Goal: Check status: Check status

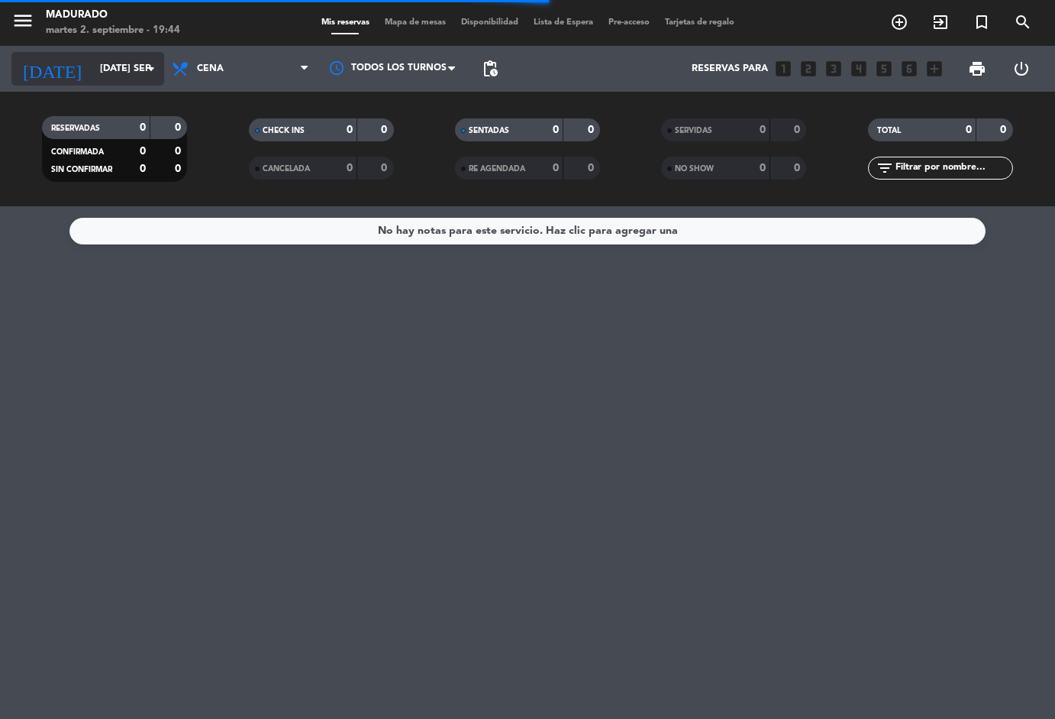
click at [108, 63] on input "[DATE] sep." at bounding box center [156, 69] width 129 height 26
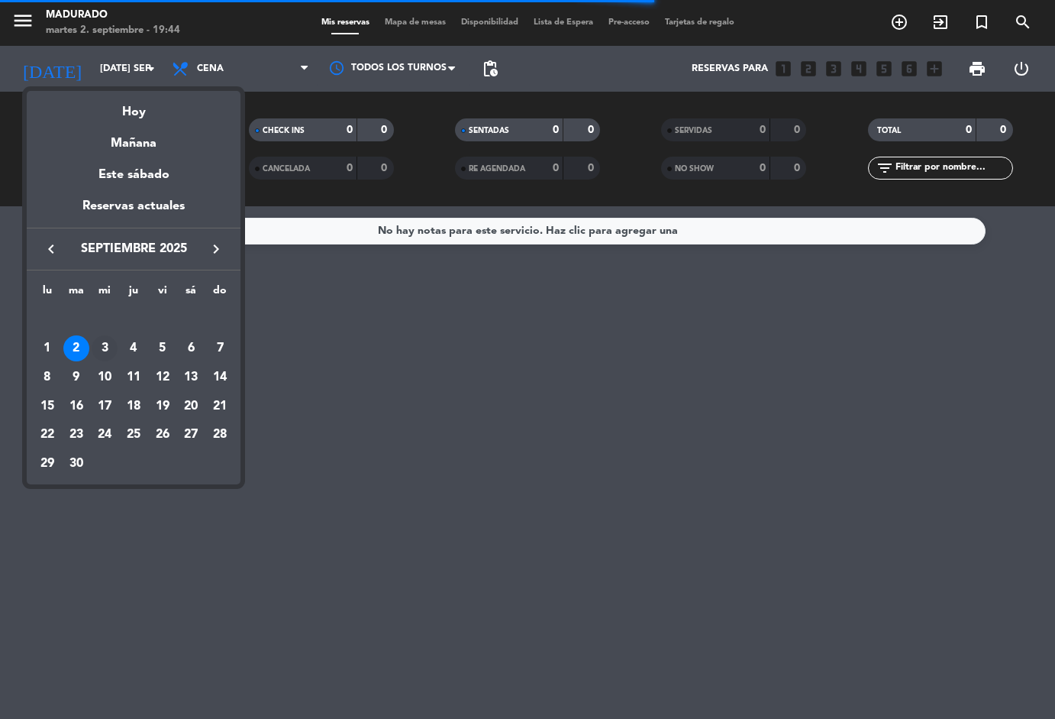
click at [100, 348] on div "3" at bounding box center [105, 348] width 26 height 26
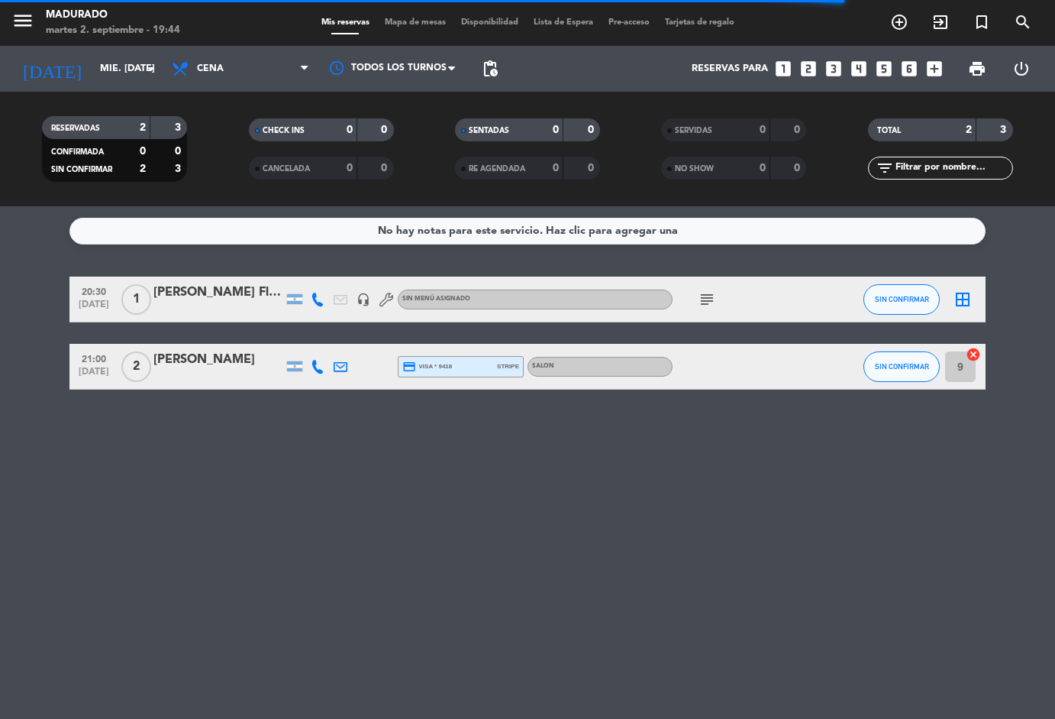
click at [31, 27] on icon "menu" at bounding box center [22, 20] width 23 height 23
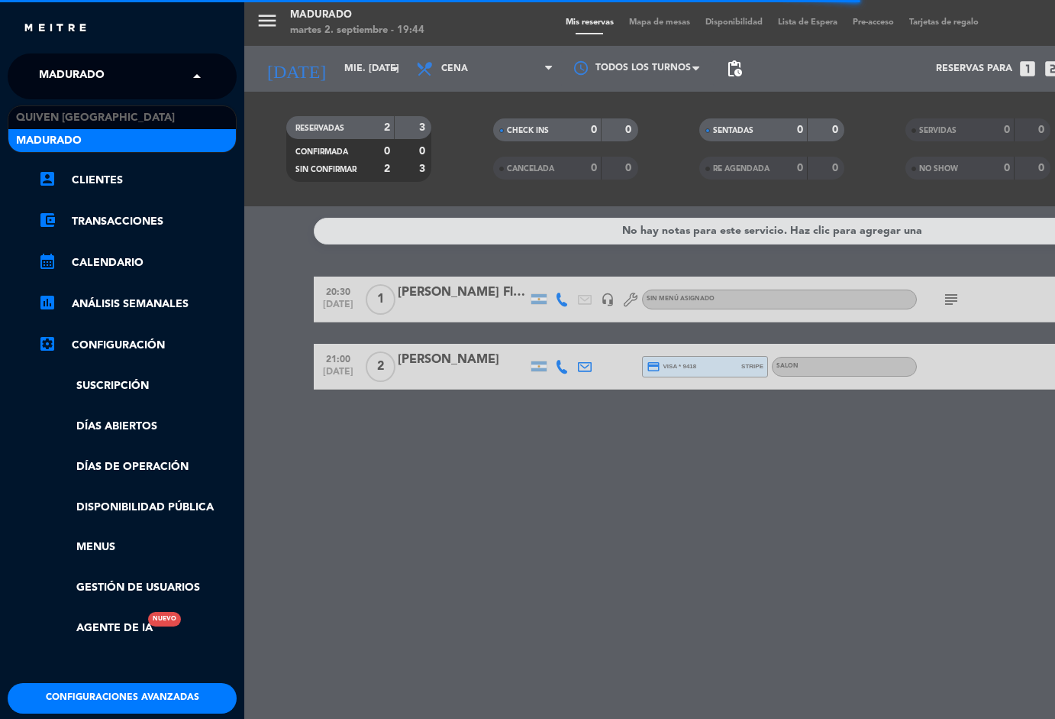
click at [95, 72] on span "Madurado" at bounding box center [72, 76] width 66 height 32
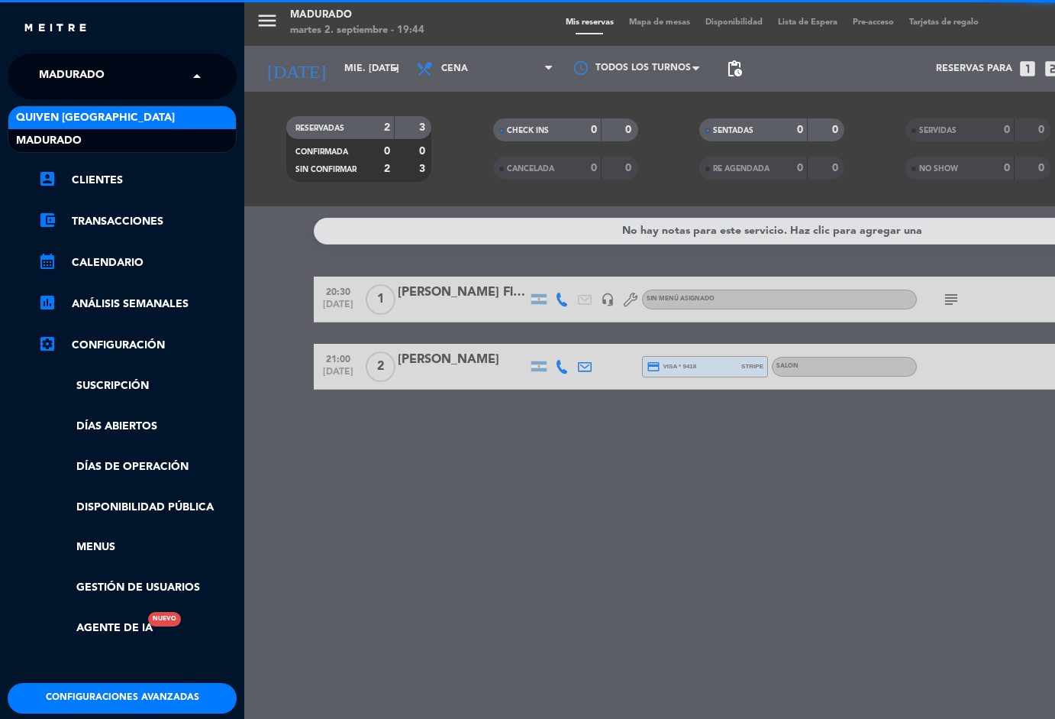
click at [102, 113] on span "Quiven [GEOGRAPHIC_DATA]" at bounding box center [95, 118] width 159 height 18
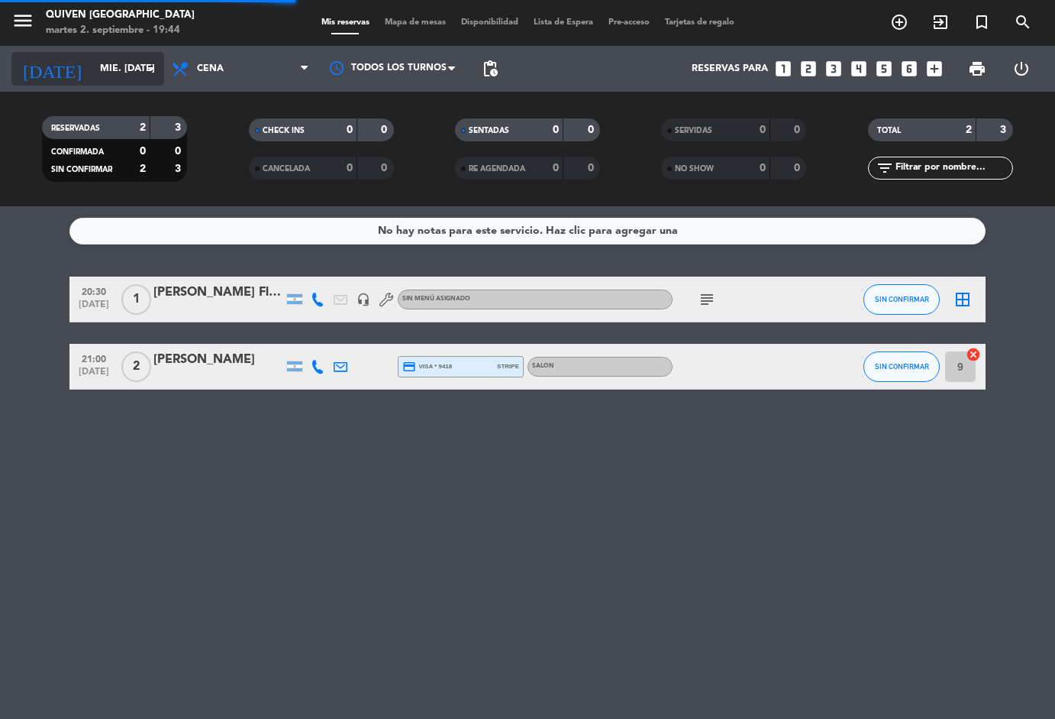
click at [92, 68] on input "mié. [DATE]" at bounding box center [156, 69] width 129 height 26
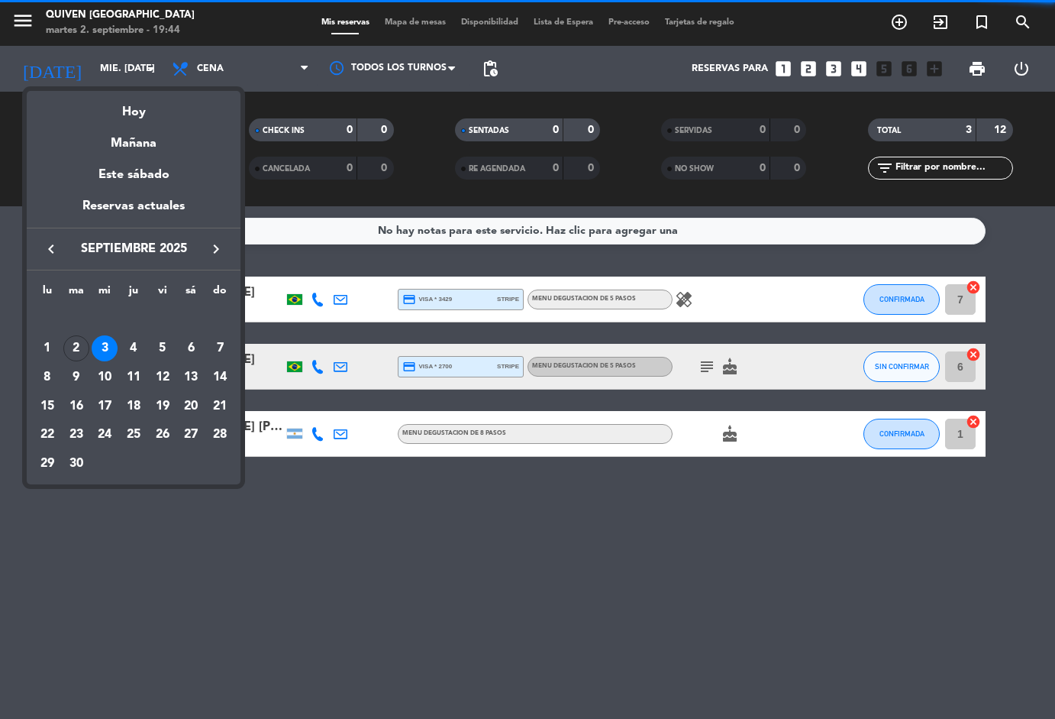
click at [91, 68] on div at bounding box center [527, 359] width 1055 height 719
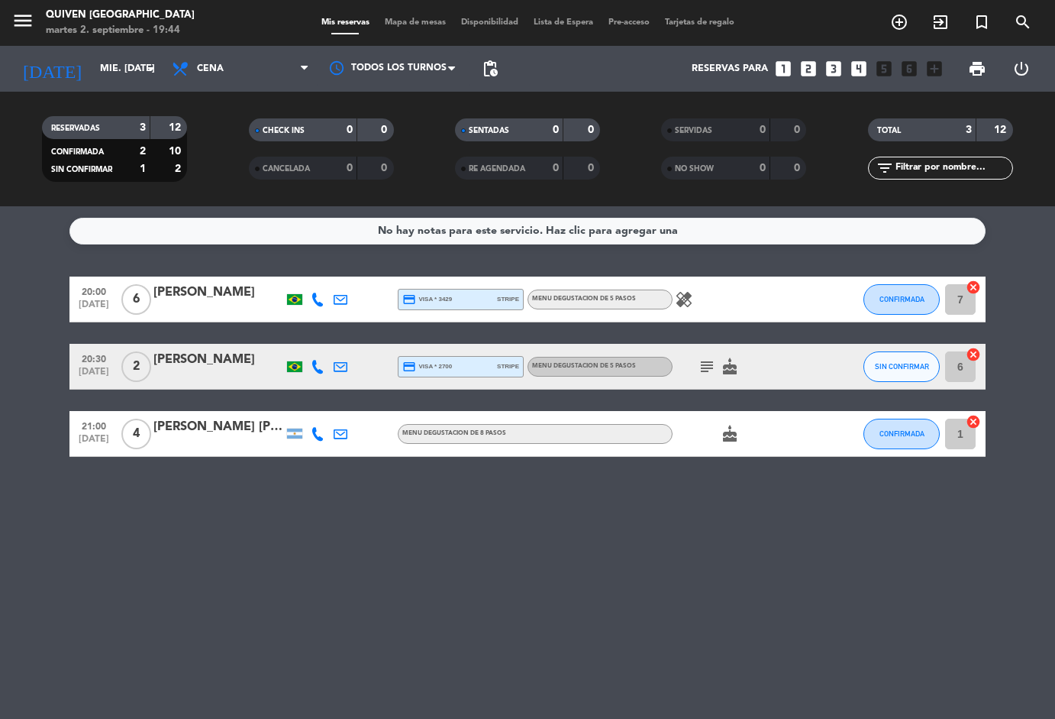
click at [92, 68] on input "mié. [DATE]" at bounding box center [156, 69] width 129 height 26
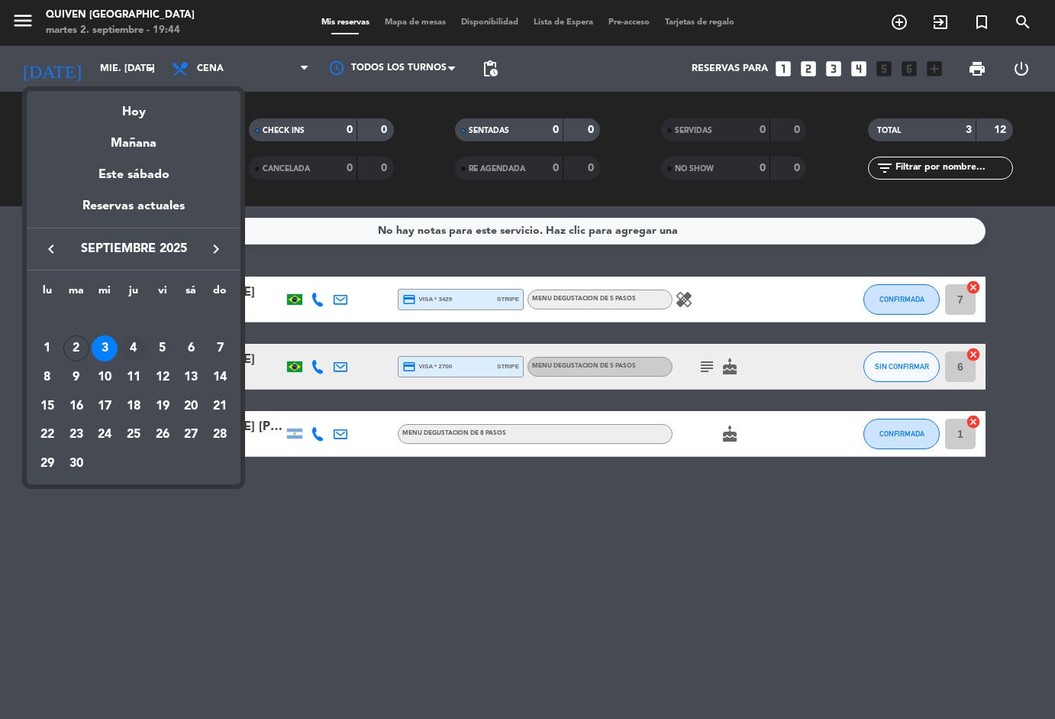
click at [132, 348] on div "4" at bounding box center [134, 348] width 26 height 26
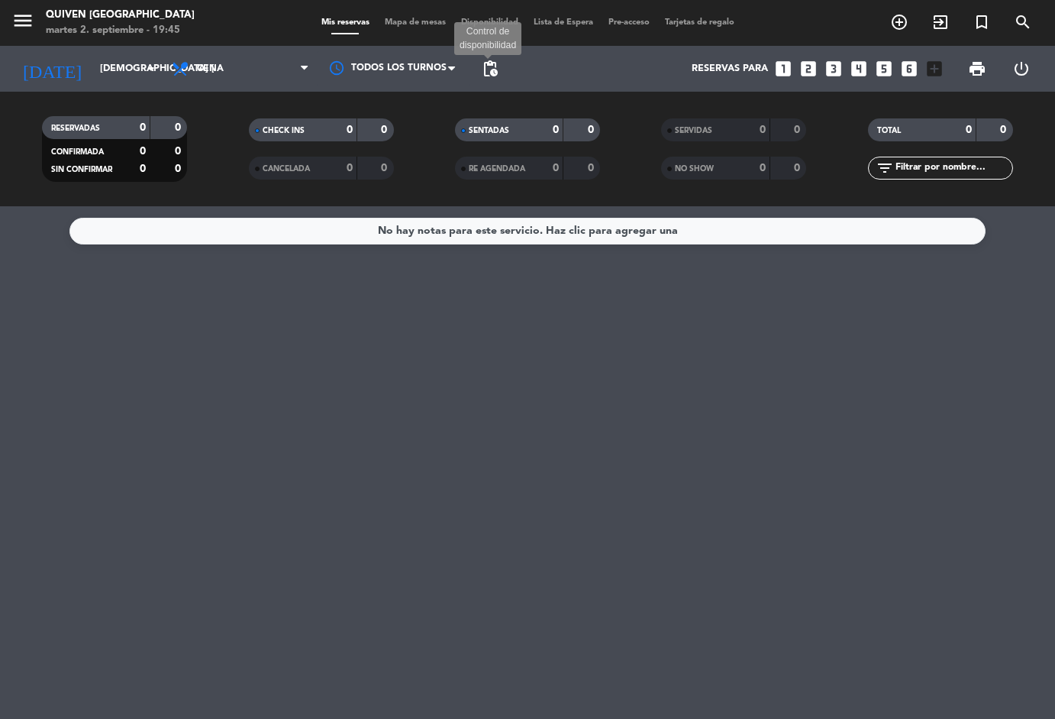
click at [498, 69] on span "pending_actions" at bounding box center [490, 69] width 18 height 18
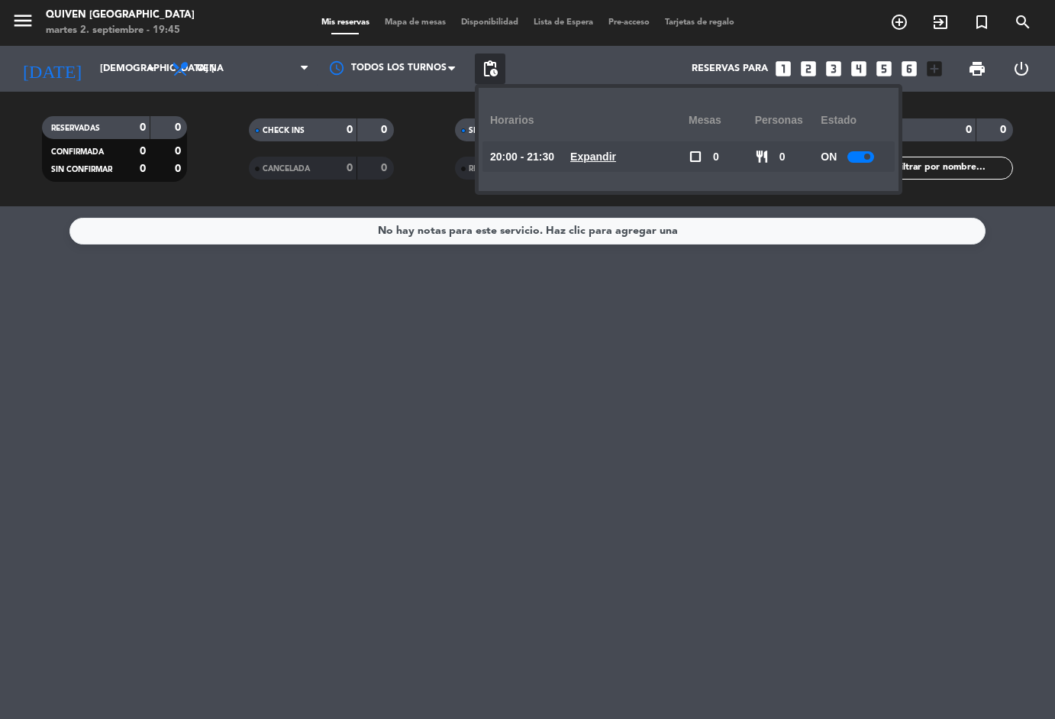
click at [498, 69] on span "pending_actions" at bounding box center [490, 69] width 18 height 18
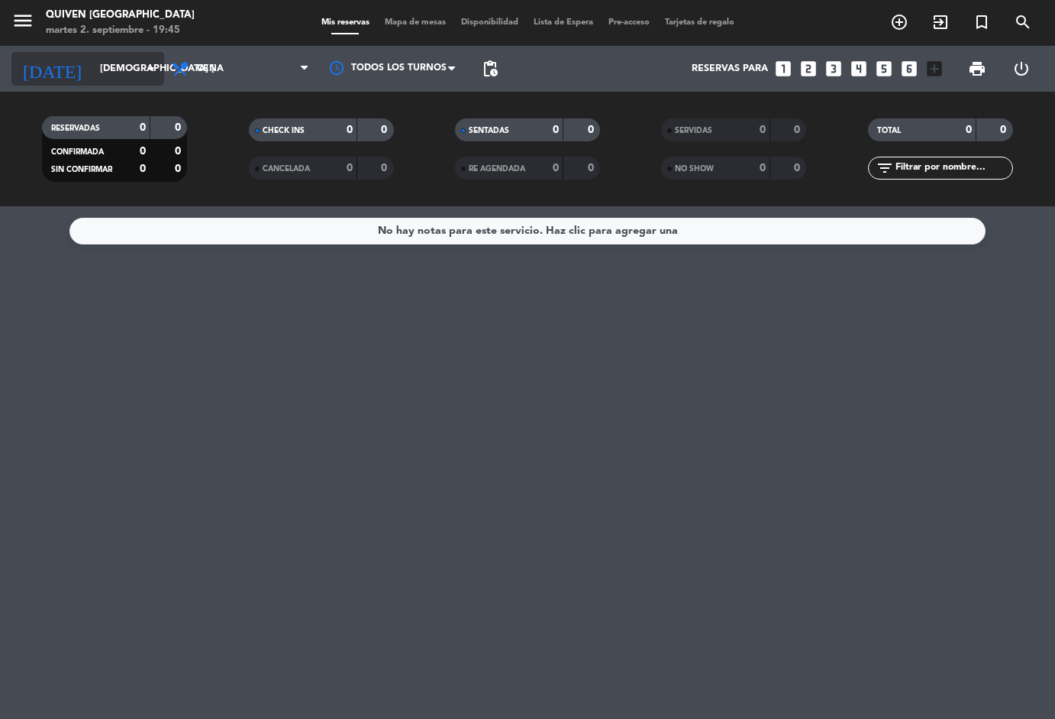
click at [92, 64] on input "[DEMOGRAPHIC_DATA] [DATE]" at bounding box center [156, 69] width 129 height 26
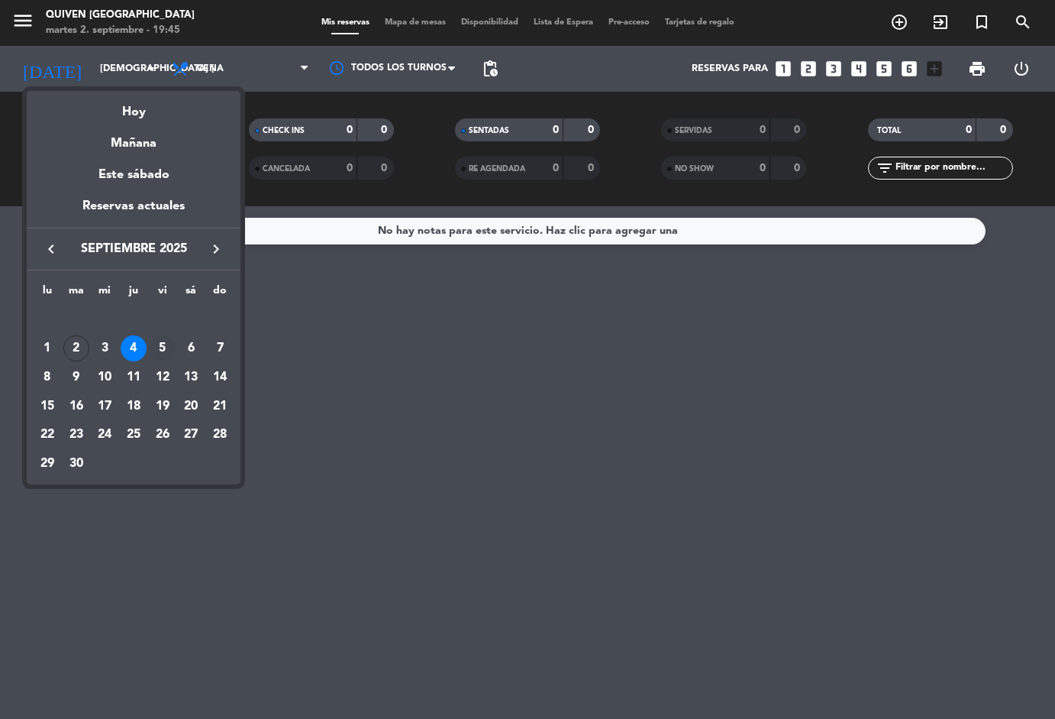
click at [160, 350] on div "5" at bounding box center [163, 348] width 26 height 26
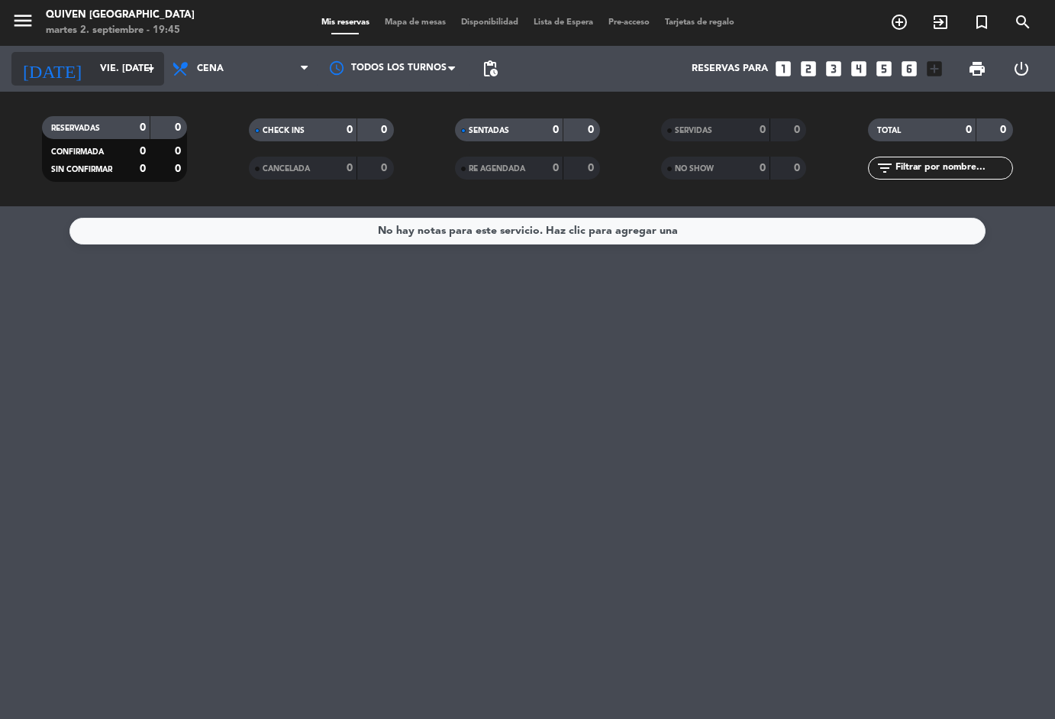
click at [92, 74] on input "vie. [DATE]" at bounding box center [156, 69] width 129 height 26
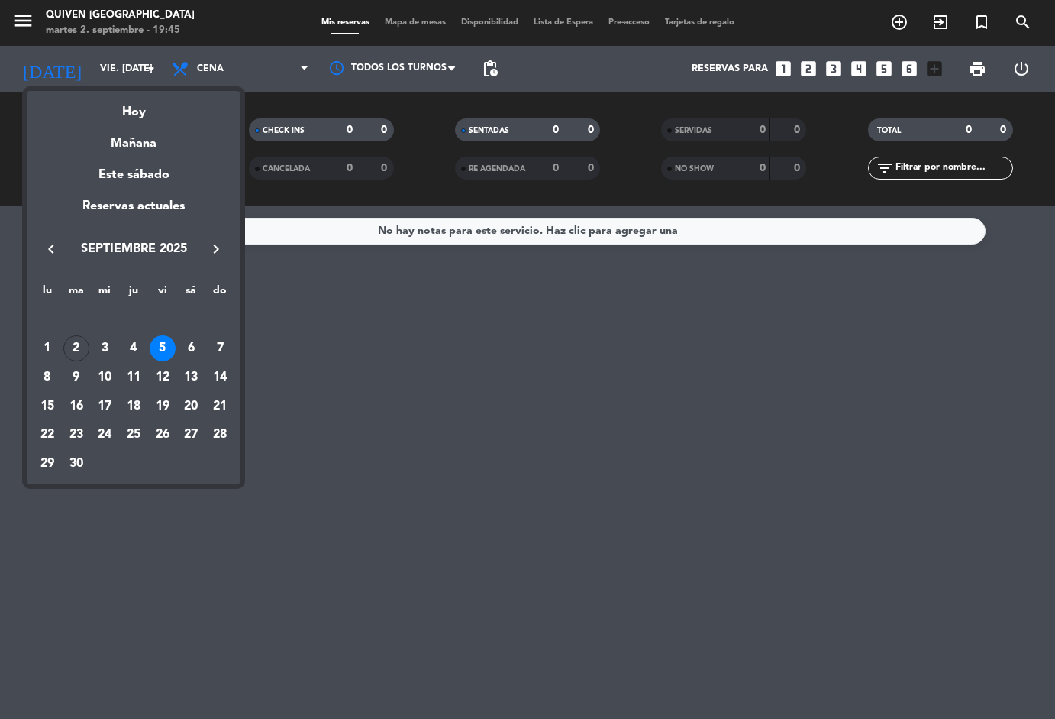
click at [192, 347] on div "6" at bounding box center [191, 348] width 26 height 26
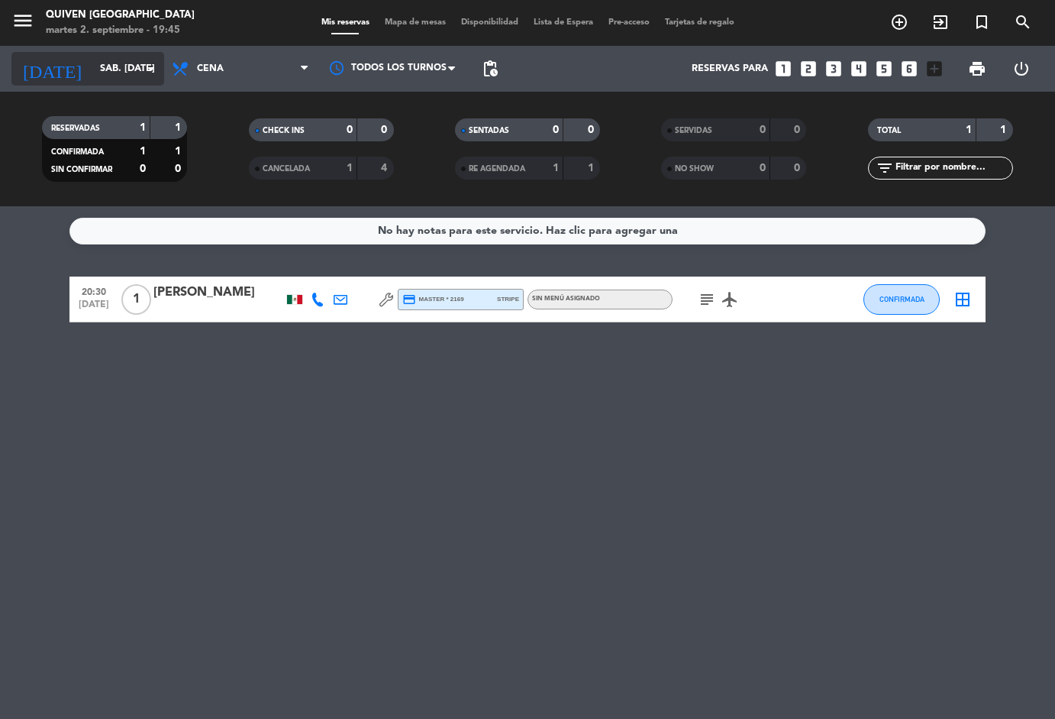
click at [92, 63] on input "sáb. [DATE]" at bounding box center [156, 69] width 129 height 26
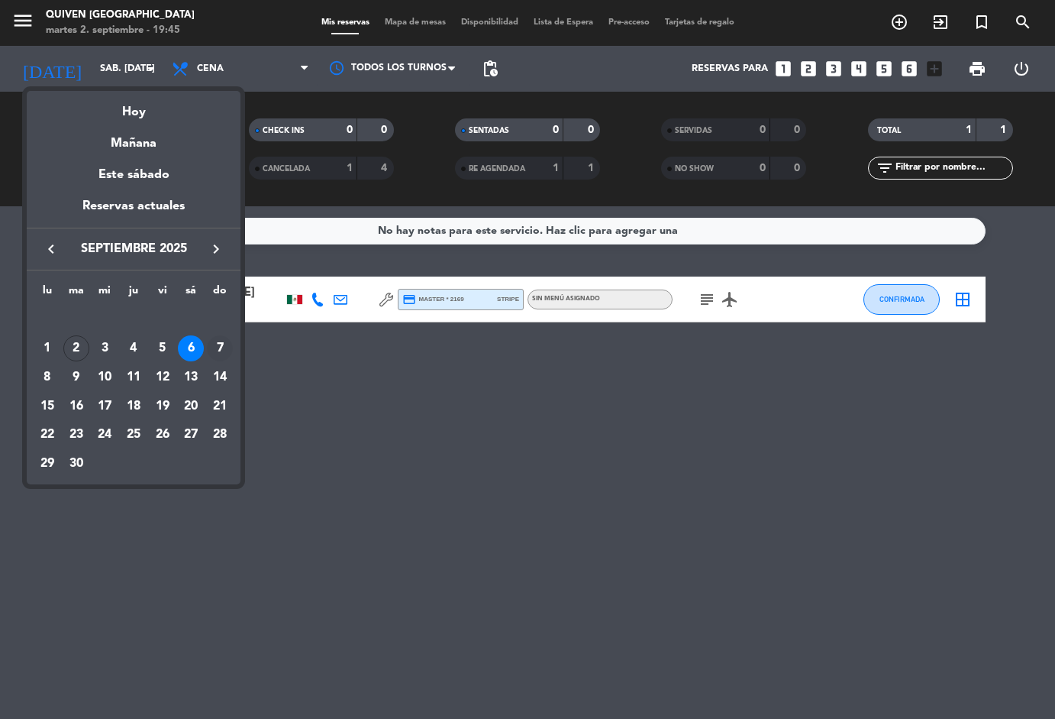
click at [217, 350] on div "7" at bounding box center [220, 348] width 26 height 26
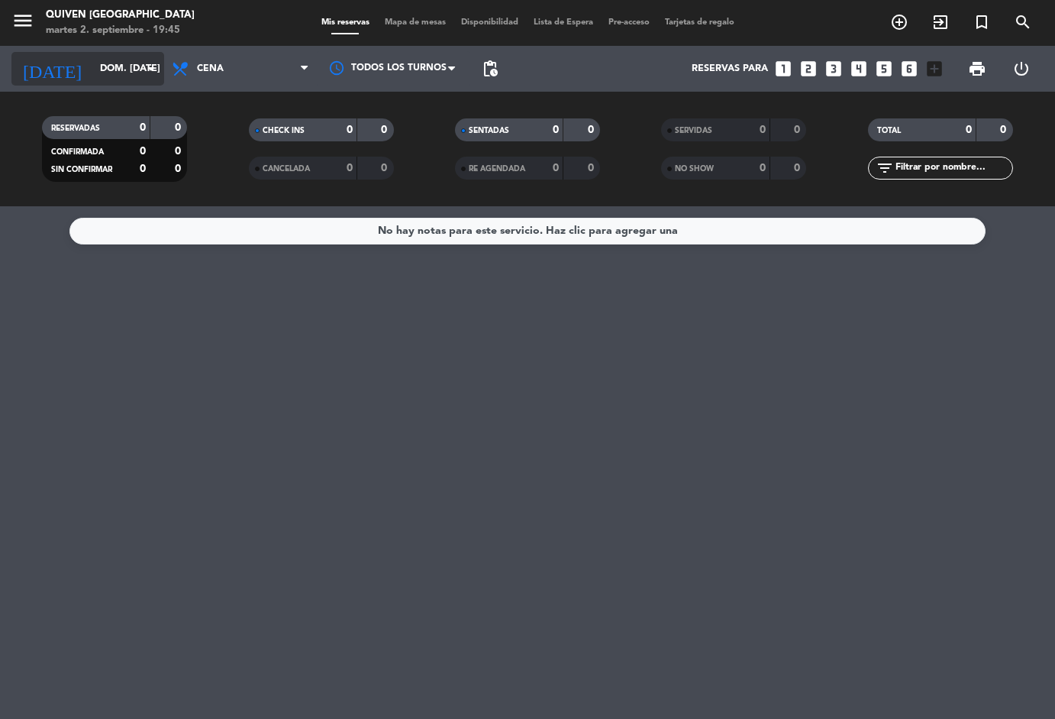
click at [96, 66] on input "dom. [DATE]" at bounding box center [156, 69] width 129 height 26
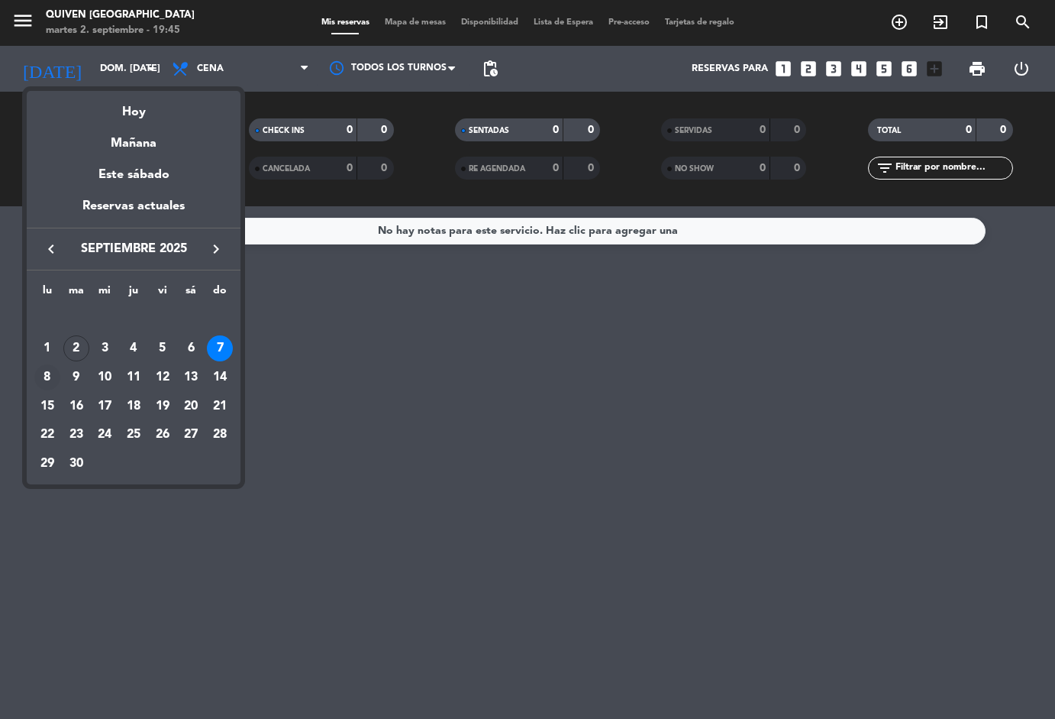
click at [39, 380] on div "8" at bounding box center [47, 377] width 26 height 26
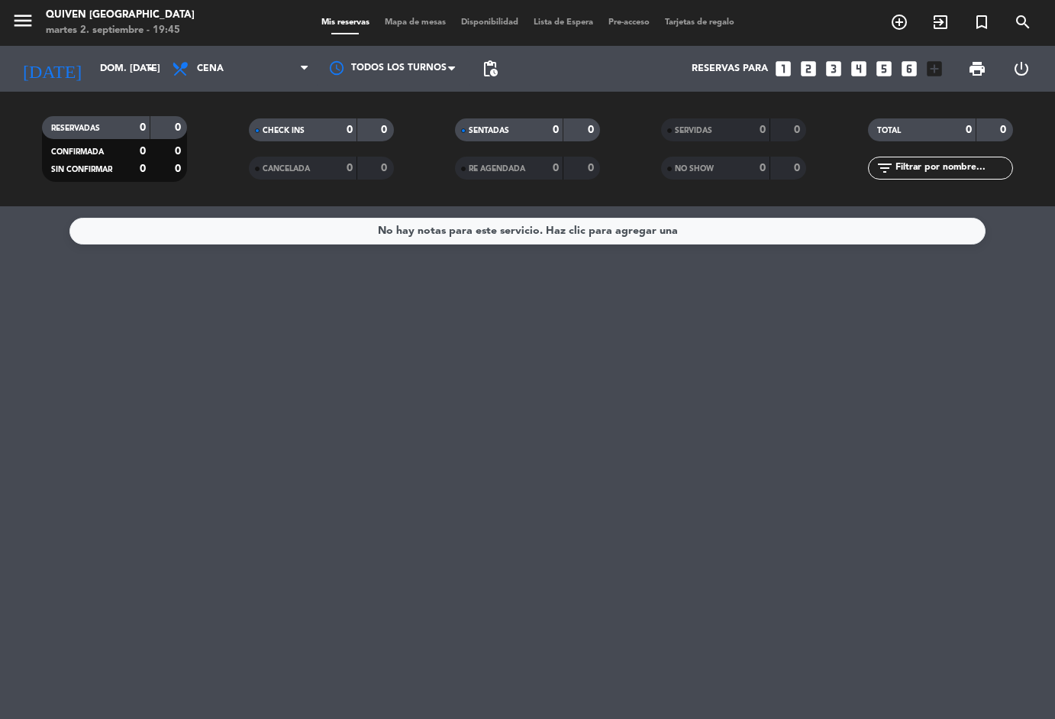
type input "lun. [DATE]"
click at [92, 63] on input "lun. [DATE]" at bounding box center [156, 69] width 129 height 26
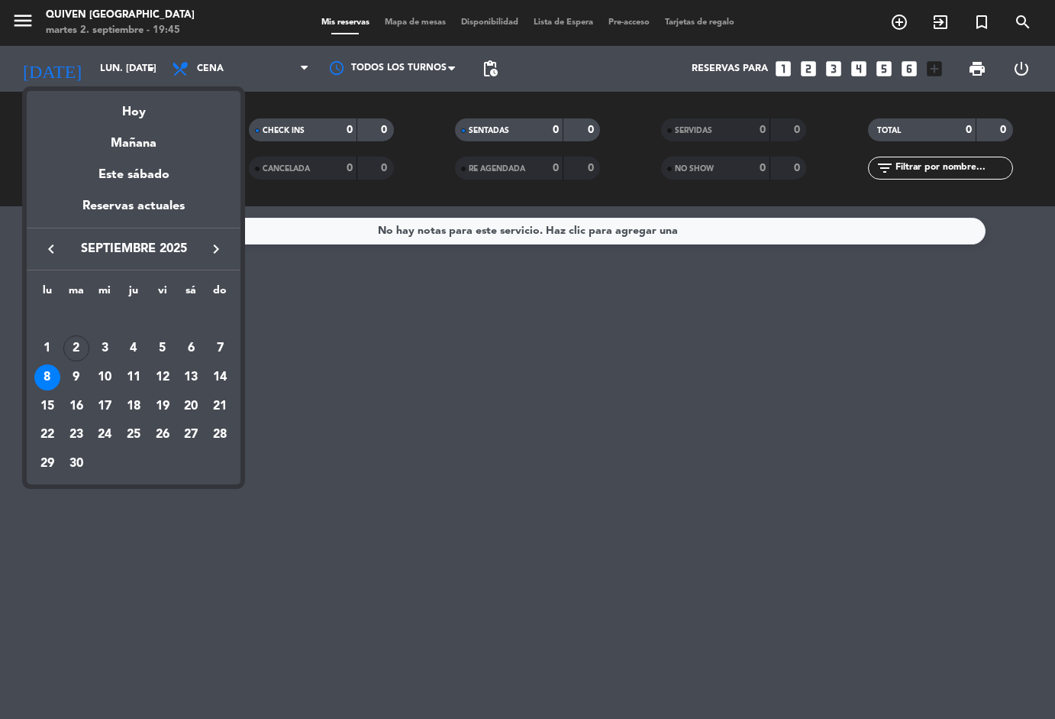
click at [124, 206] on div "Reservas actuales" at bounding box center [134, 211] width 214 height 31
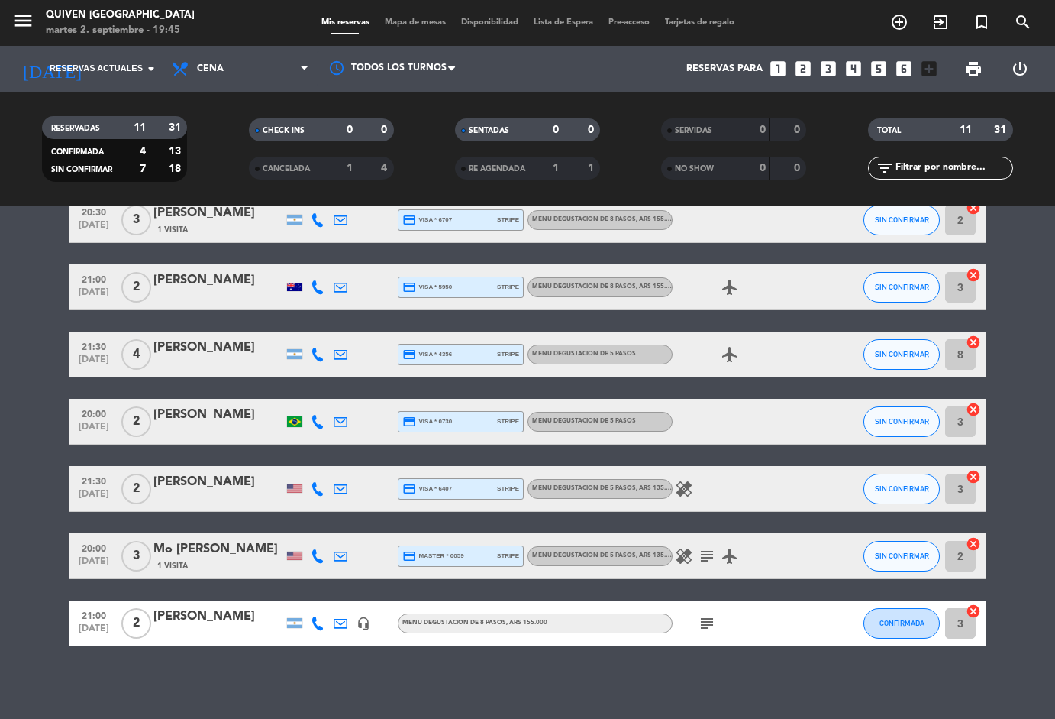
scroll to position [314, 0]
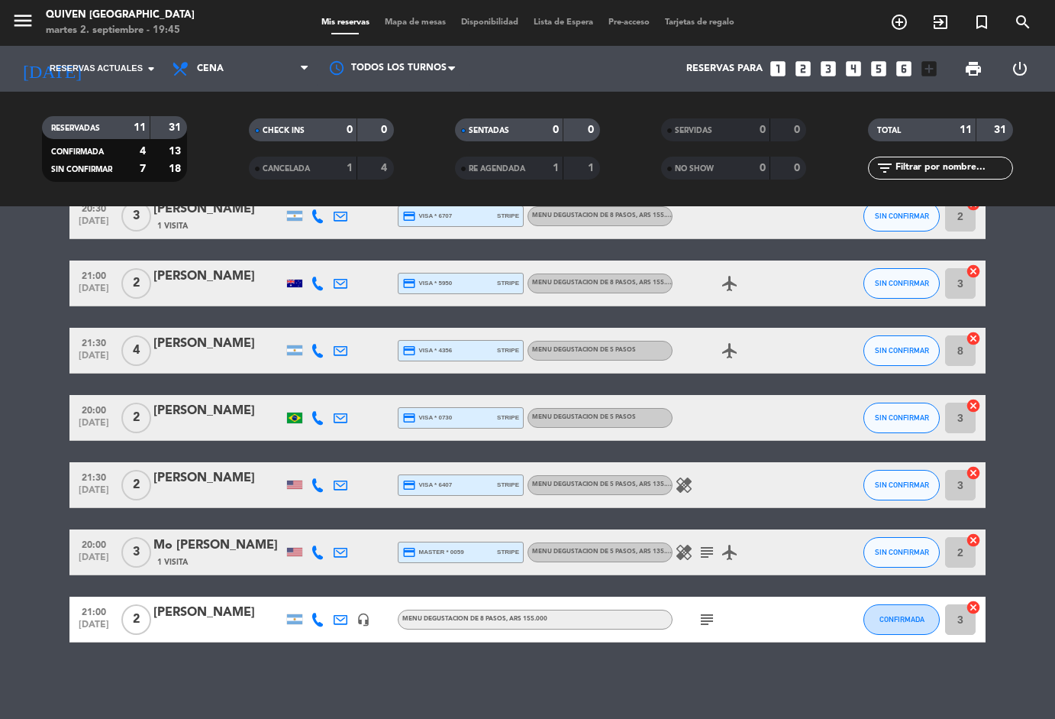
click at [367, 622] on icon "headset_mic" at bounding box center [364, 619] width 14 height 14
click at [362, 621] on icon "headset_mic" at bounding box center [364, 619] width 14 height 14
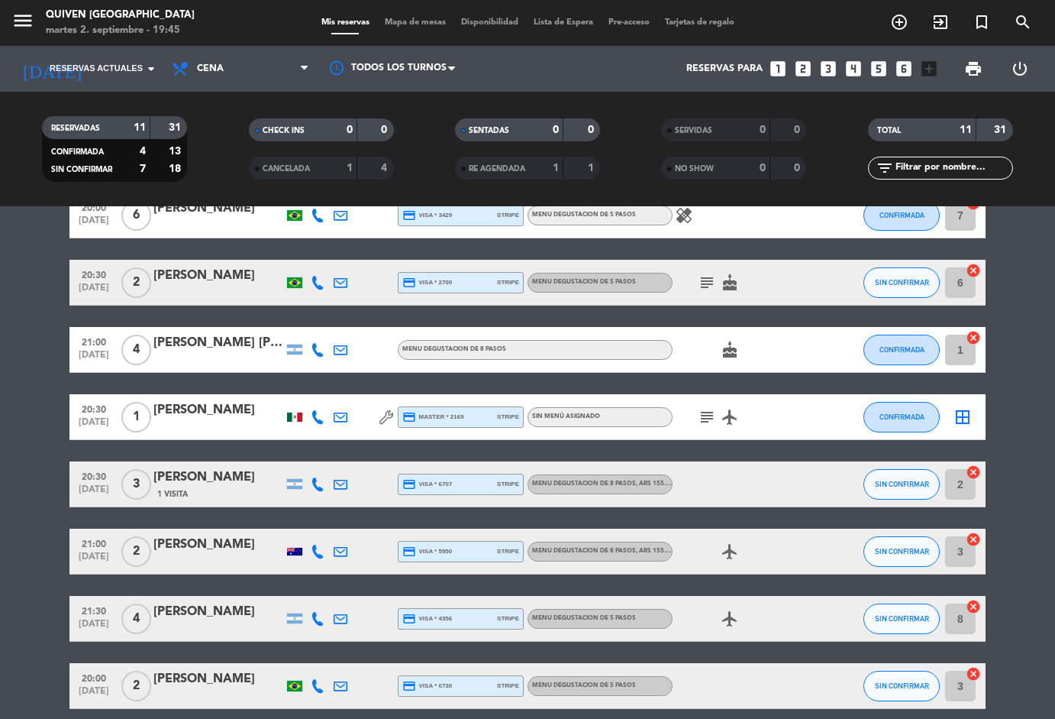
scroll to position [0, 0]
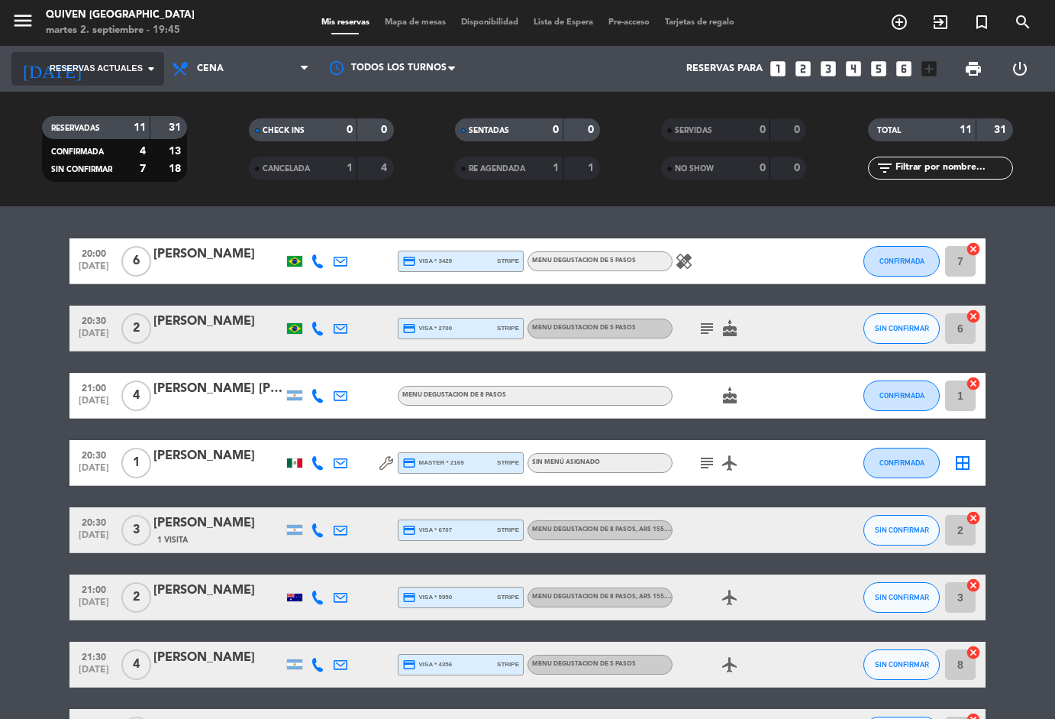
click at [87, 63] on span "Reservas actuales" at bounding box center [96, 69] width 93 height 14
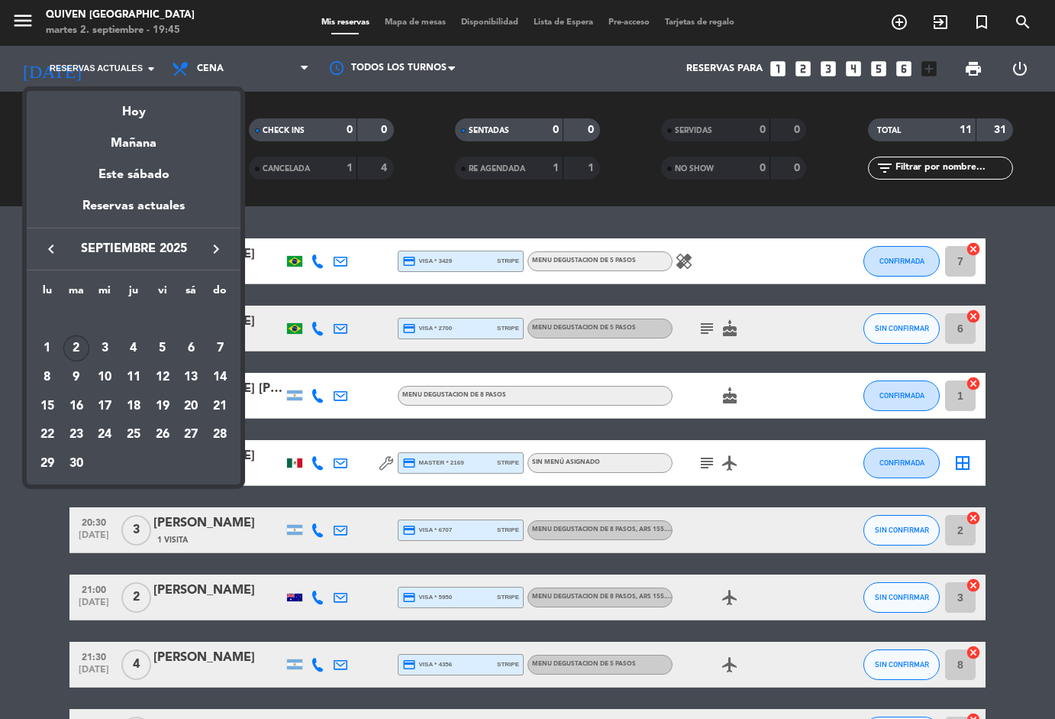
click at [29, 23] on div at bounding box center [527, 359] width 1055 height 719
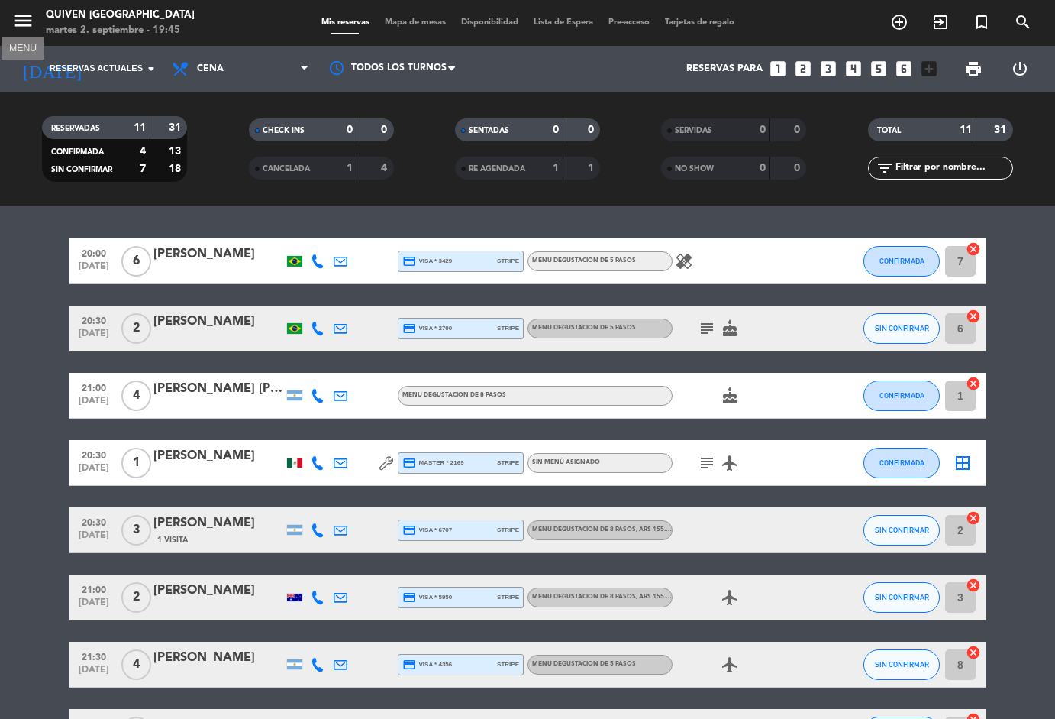
click at [25, 21] on icon "menu" at bounding box center [22, 20] width 23 height 23
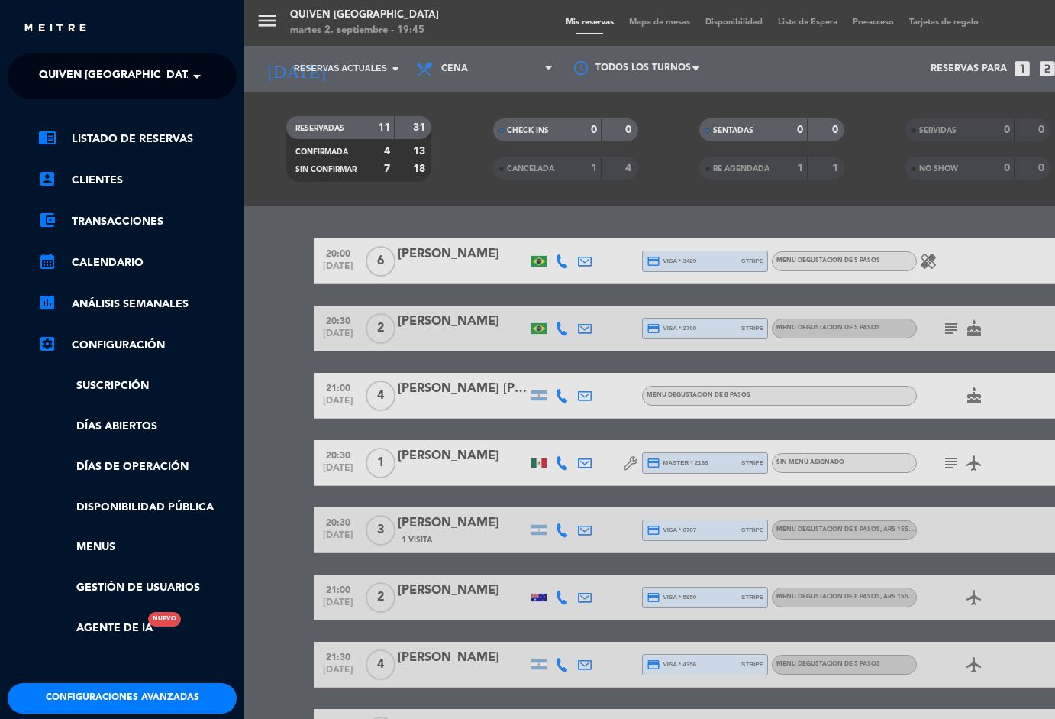
click at [93, 68] on span "Quiven [GEOGRAPHIC_DATA]" at bounding box center [118, 76] width 159 height 32
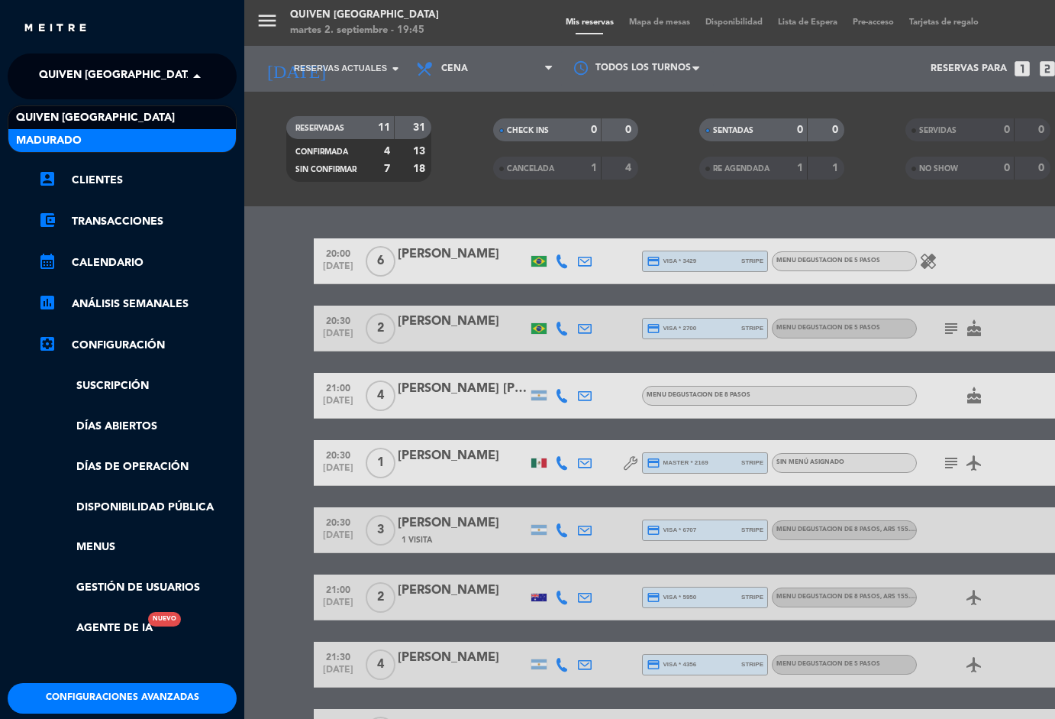
click at [89, 142] on div "Madurado" at bounding box center [122, 140] width 228 height 23
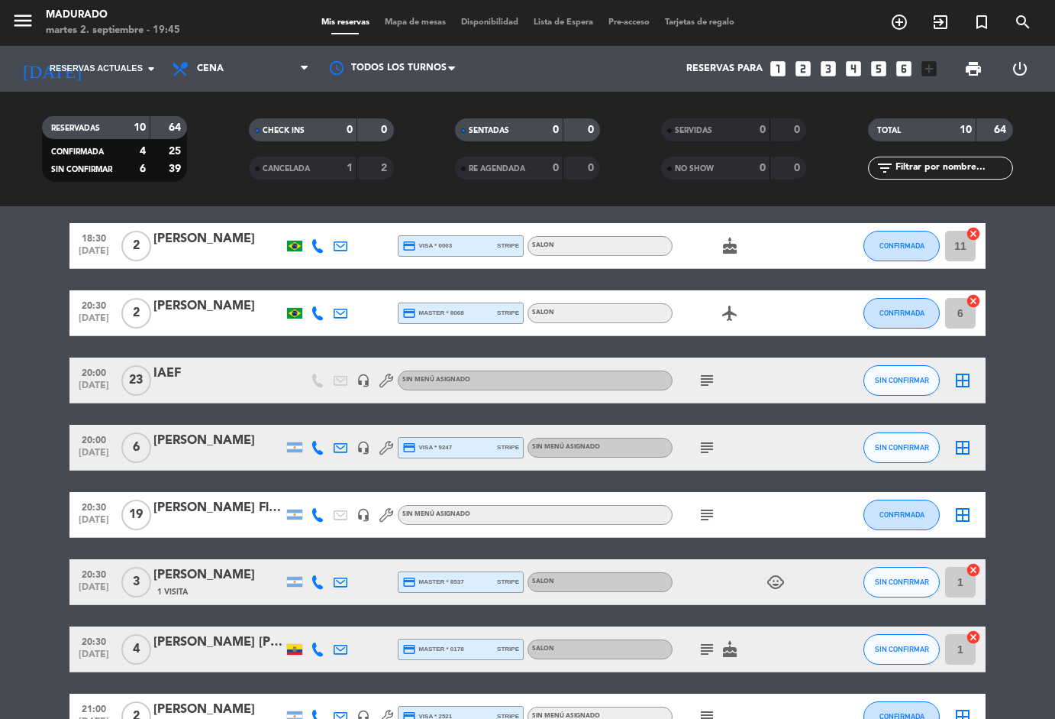
scroll to position [154, 0]
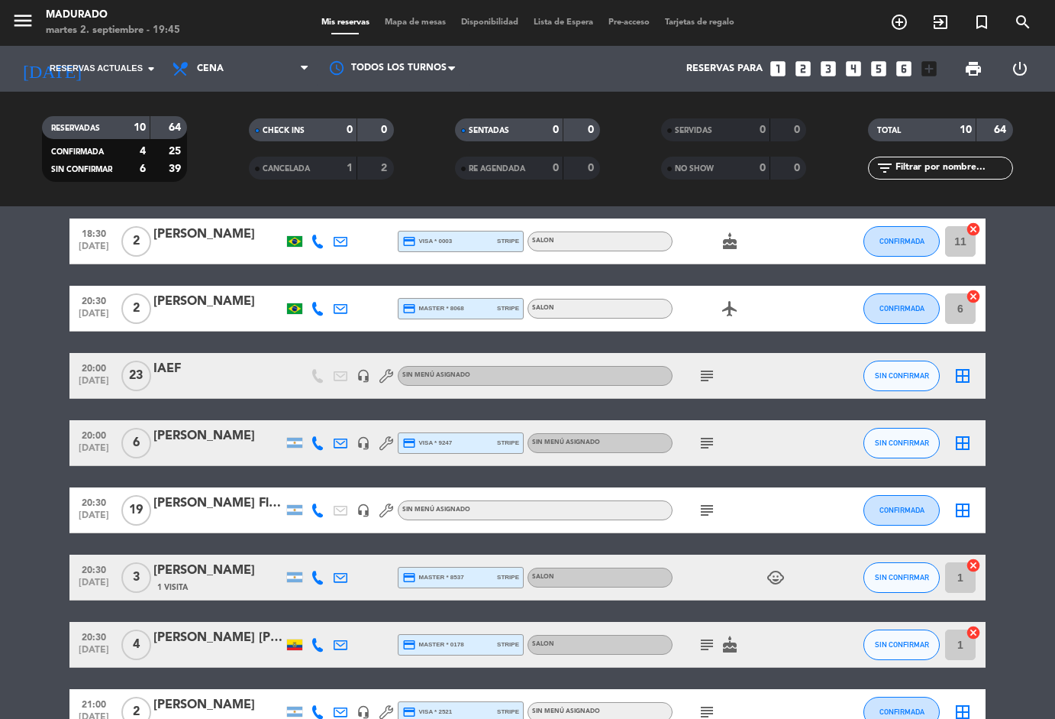
click at [709, 378] on icon "subject" at bounding box center [707, 376] width 18 height 18
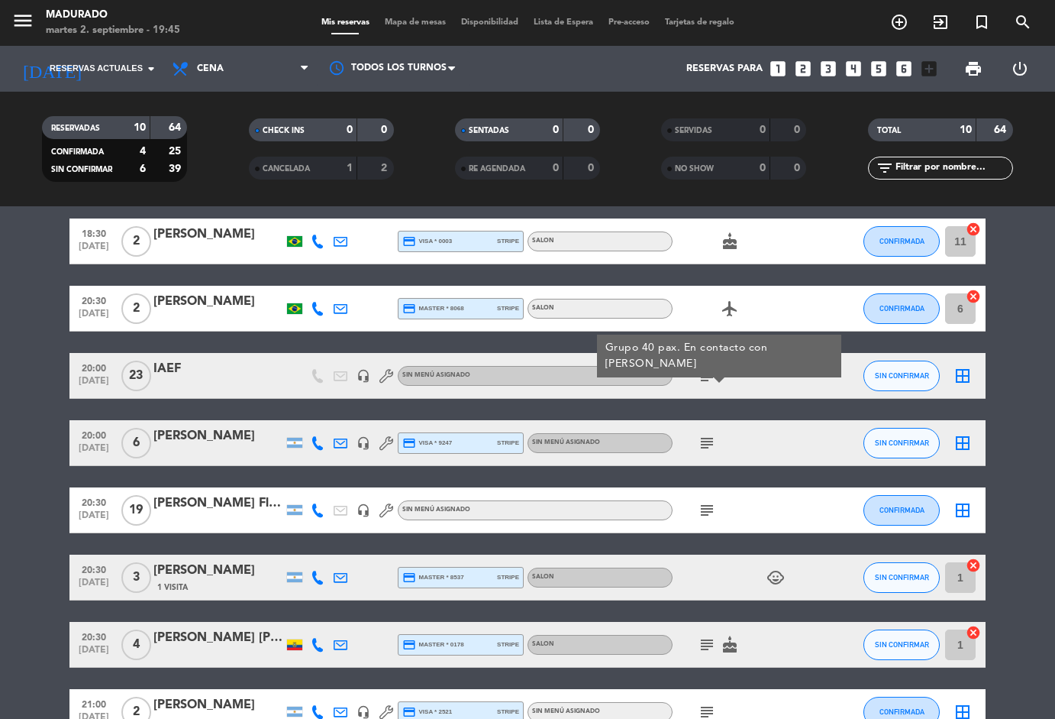
click at [709, 378] on icon "subject" at bounding box center [707, 376] width 18 height 18
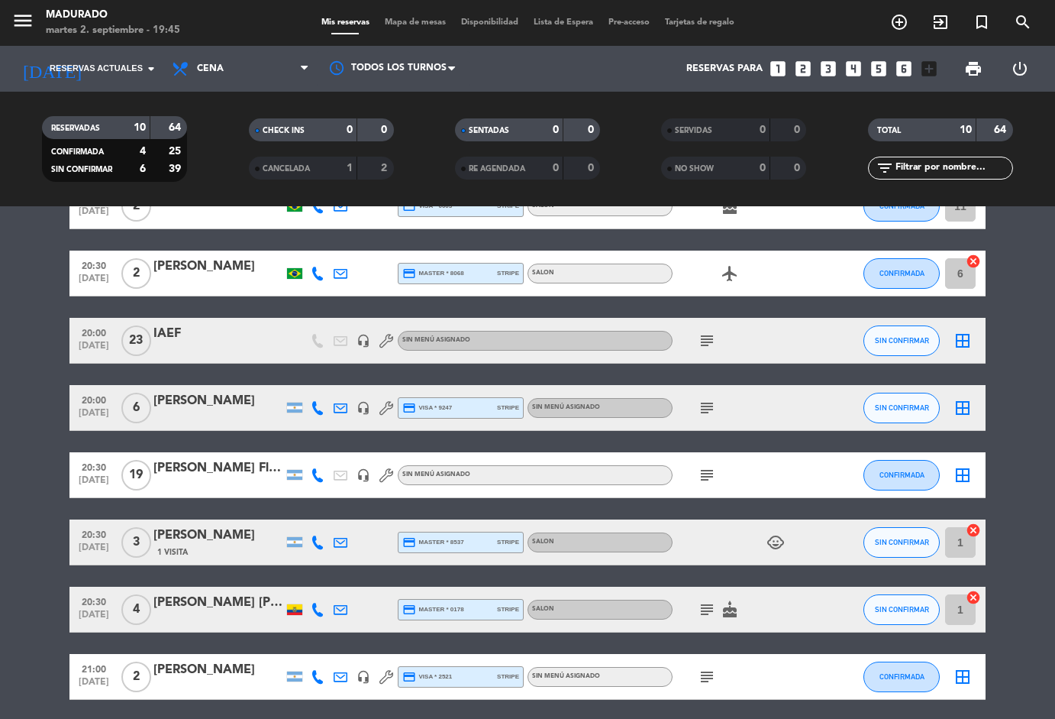
scroll to position [192, 0]
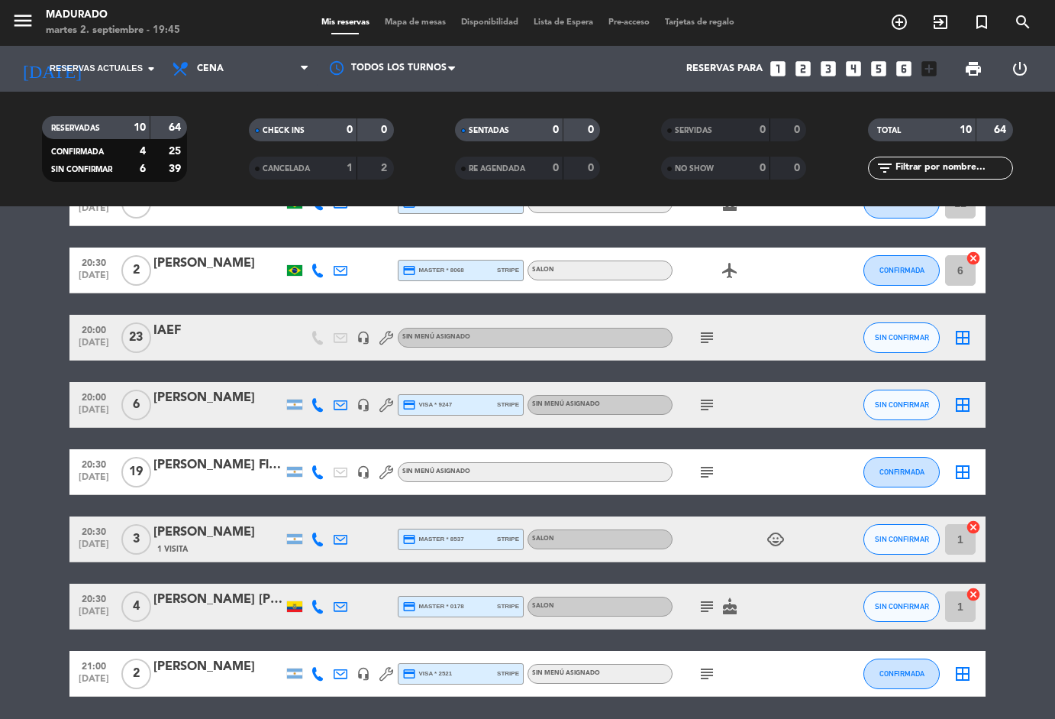
click at [707, 405] on icon "subject" at bounding box center [707, 405] width 18 height 18
click at [709, 477] on icon "subject" at bounding box center [707, 472] width 18 height 18
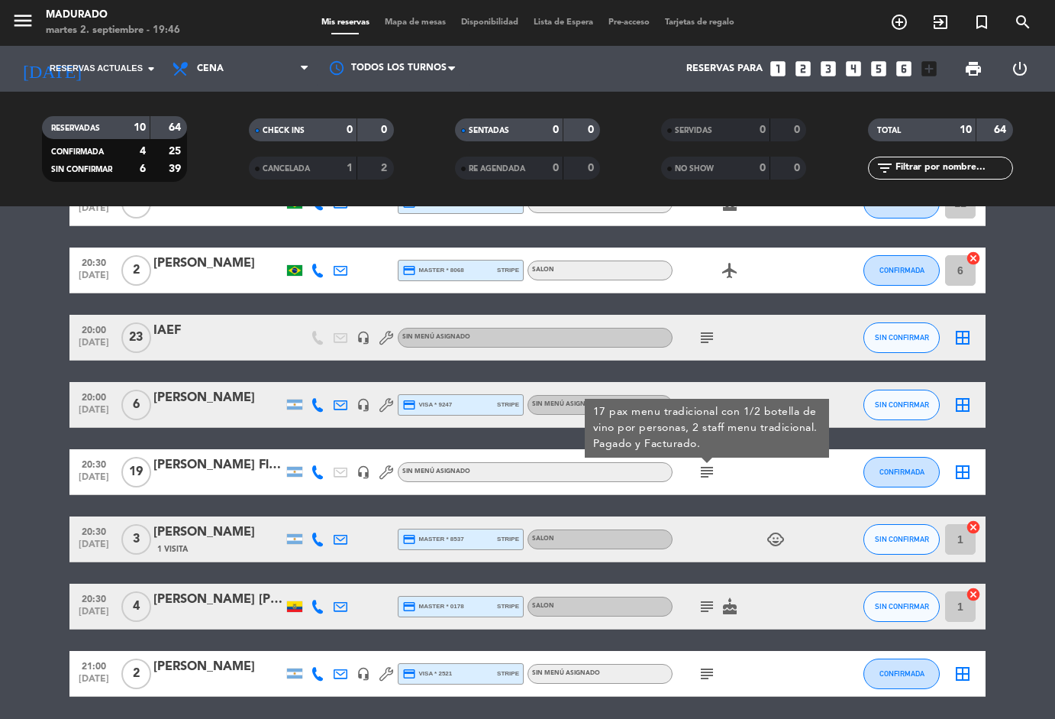
click at [709, 606] on icon "subject" at bounding box center [707, 606] width 18 height 18
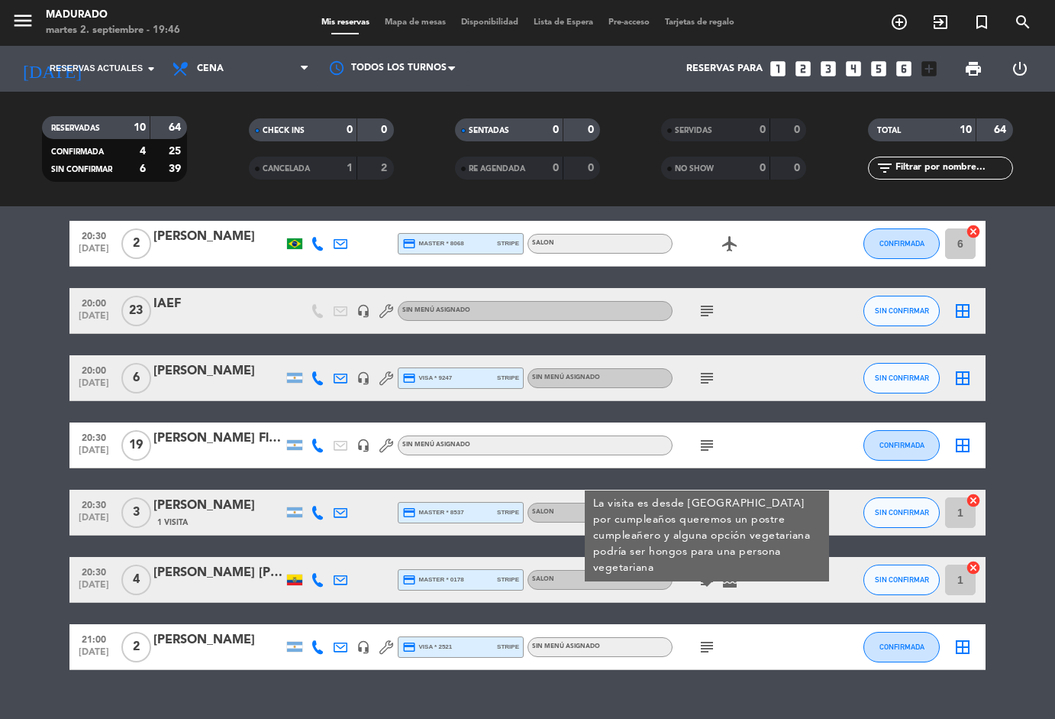
scroll to position [247, 0]
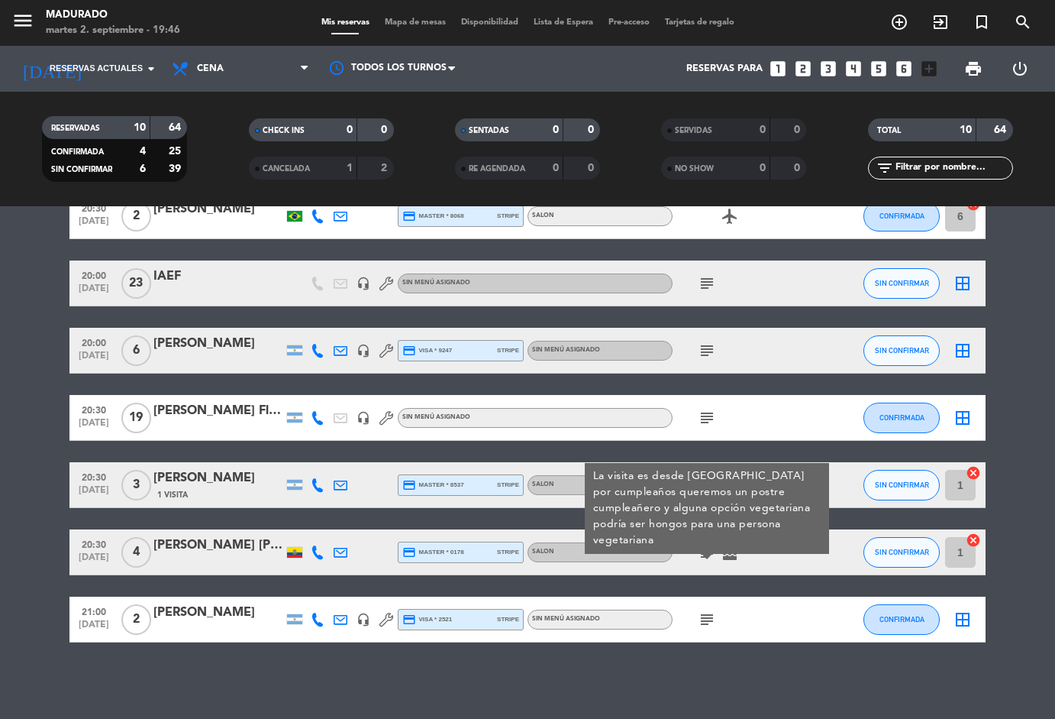
click at [705, 614] on icon "subject" at bounding box center [707, 619] width 18 height 18
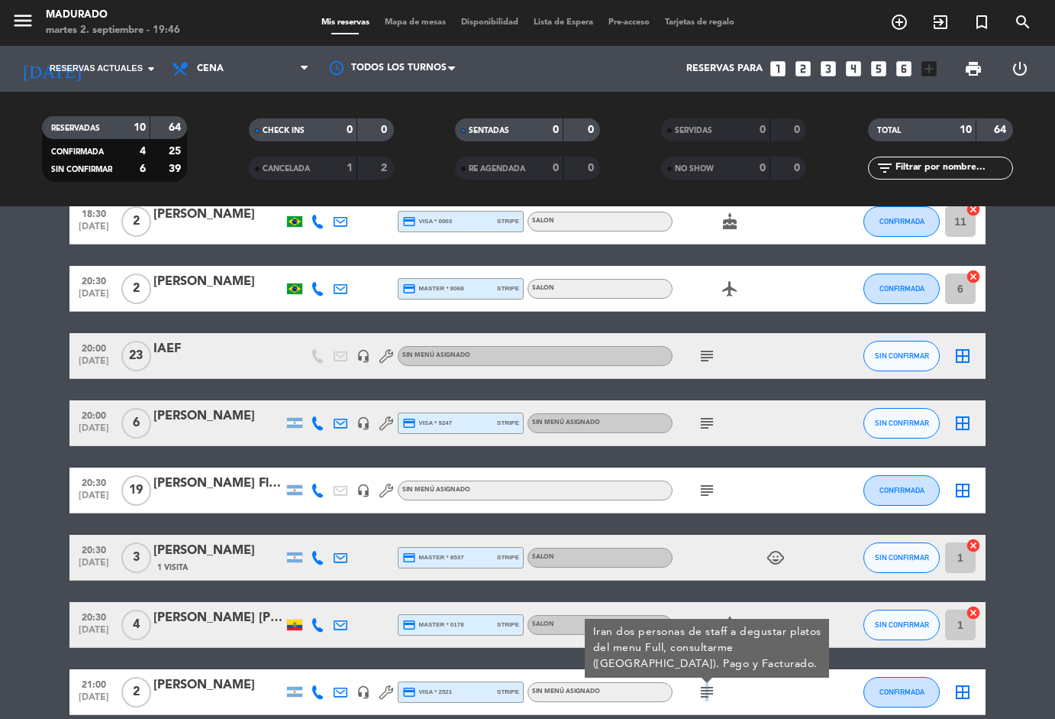
scroll to position [0, 0]
